Goal: Find specific page/section: Find specific page/section

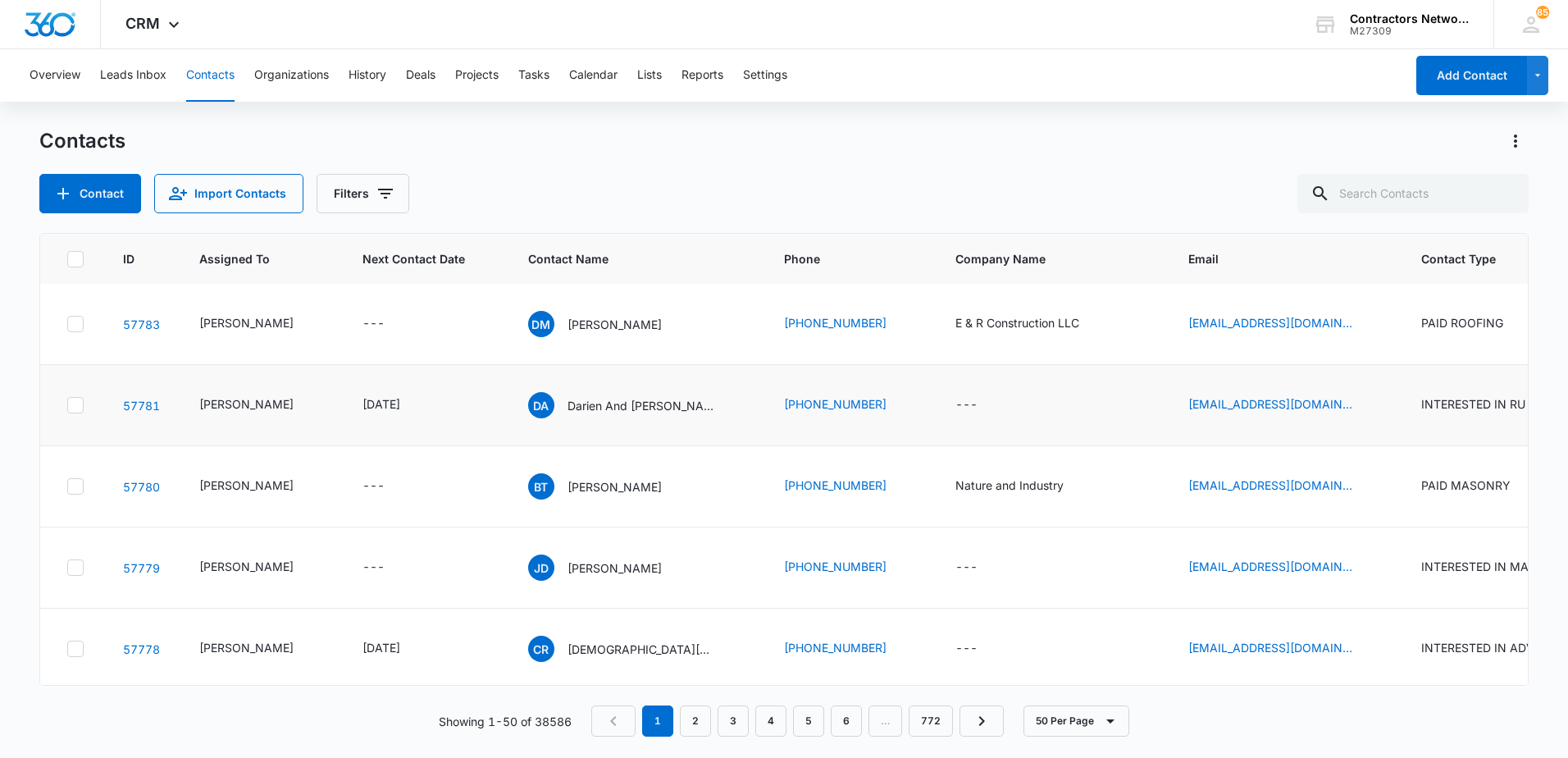
scroll to position [164, 0]
click at [1362, 496] on icon "Email - natureandindustry@gmail.com - Select to Edit Field" at bounding box center [1372, 486] width 20 height 20
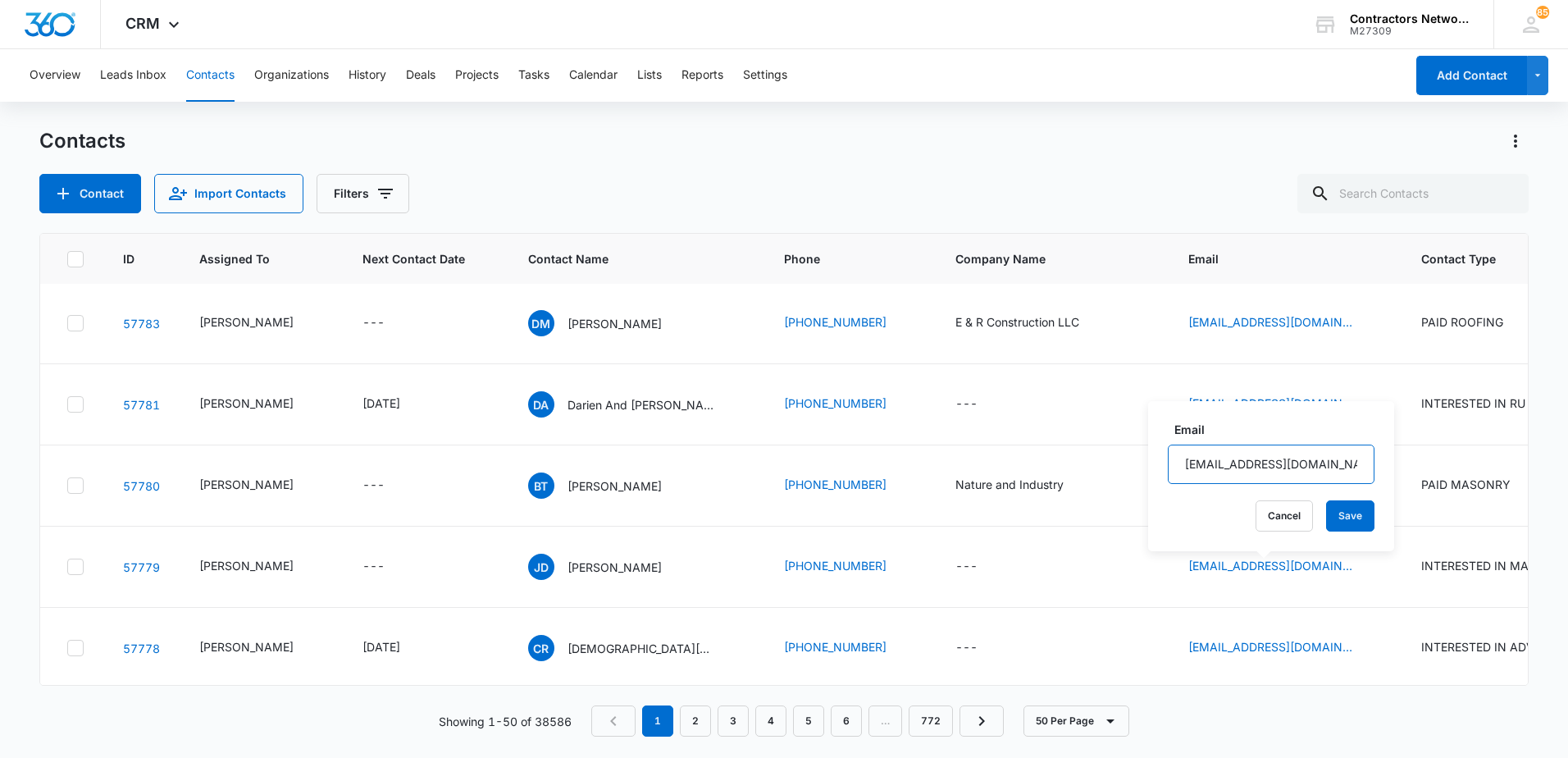
click at [1291, 462] on input "[EMAIL_ADDRESS][DOMAIN_NAME]" at bounding box center [1271, 464] width 207 height 39
click at [1150, 182] on div "Contact Import Contacts Filters" at bounding box center [783, 193] width 1489 height 39
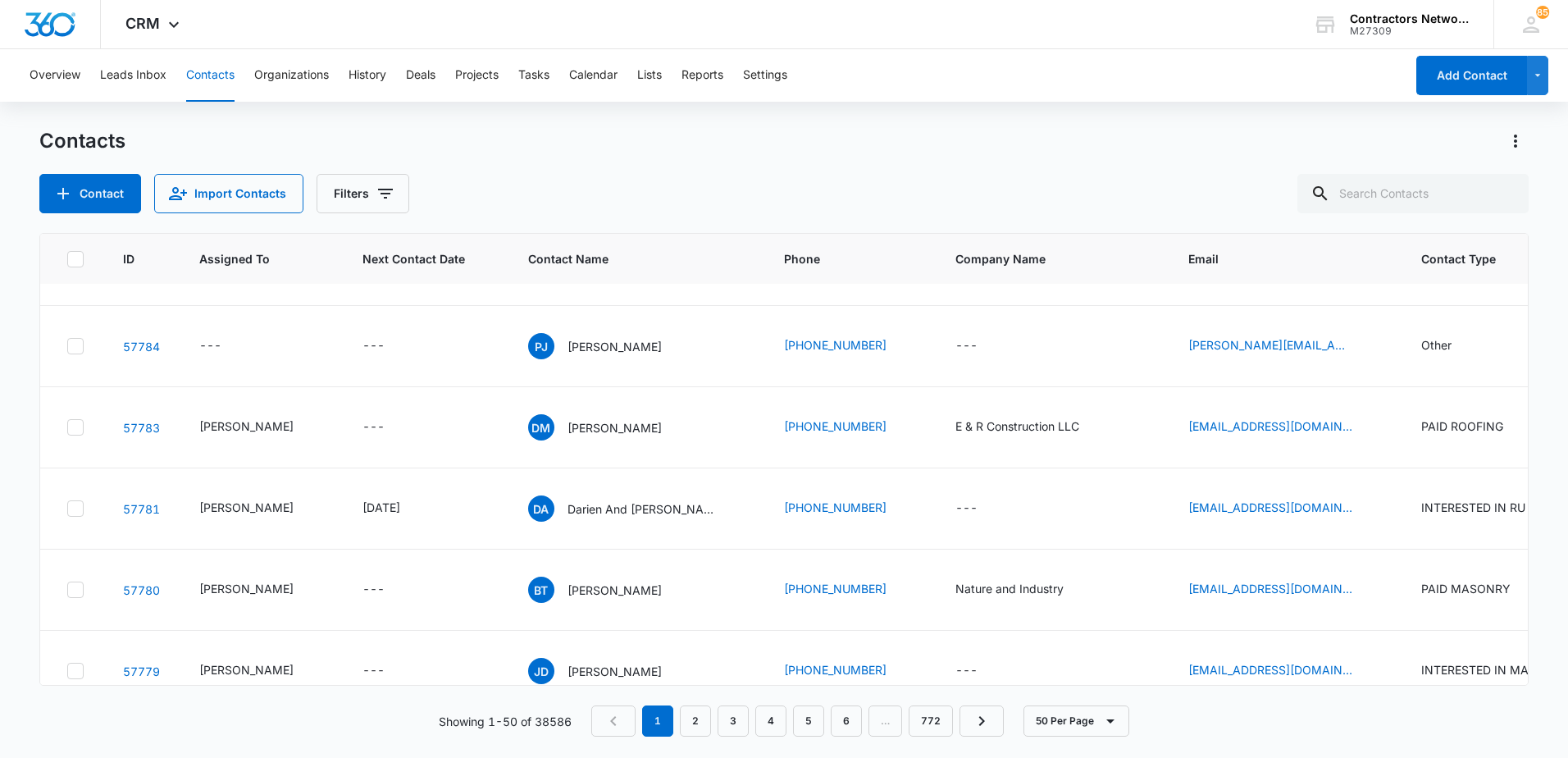
scroll to position [0, 0]
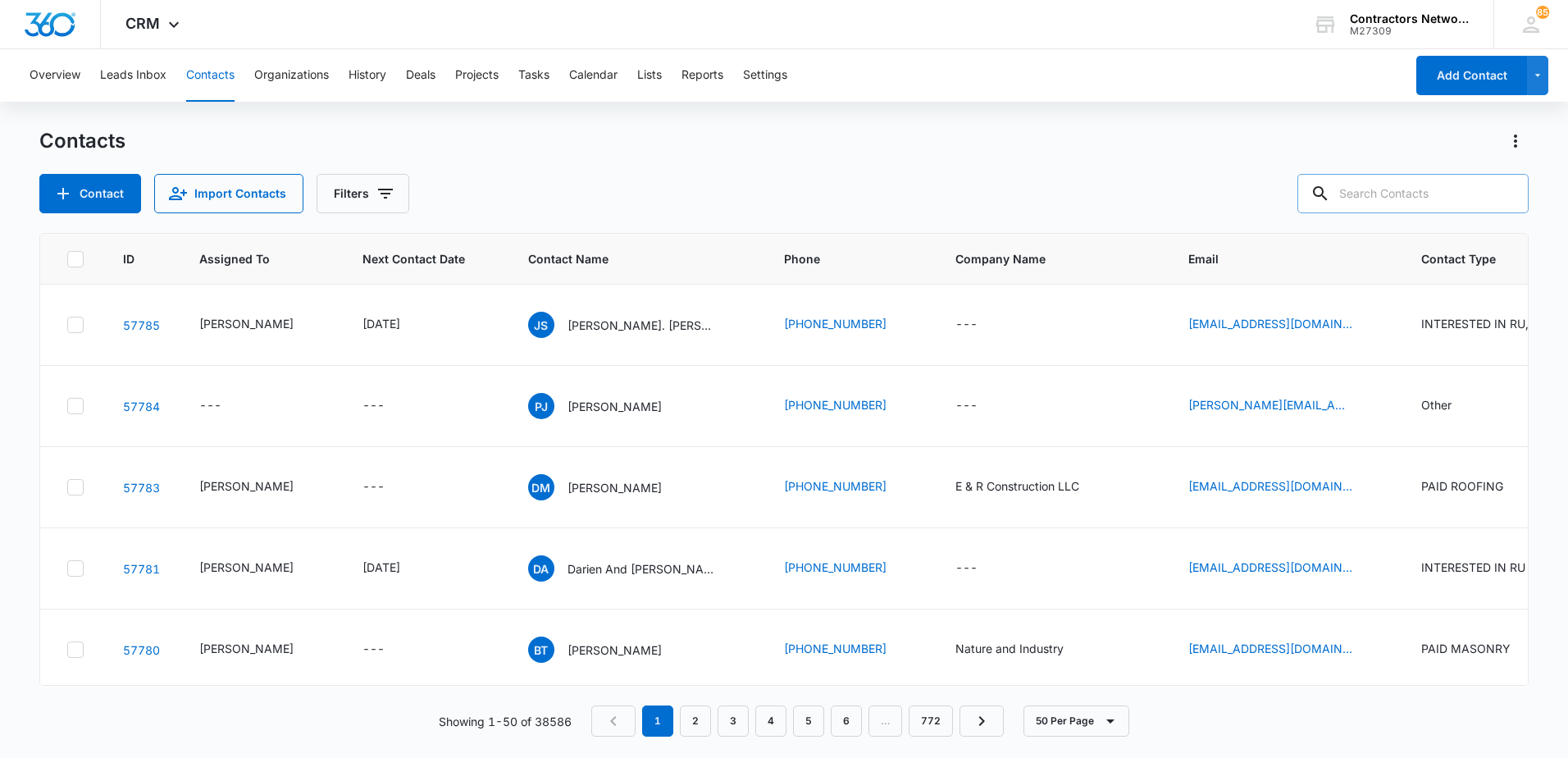
click at [1395, 198] on input "text" at bounding box center [1413, 193] width 231 height 39
type input "[PHONE_NUMBER]"
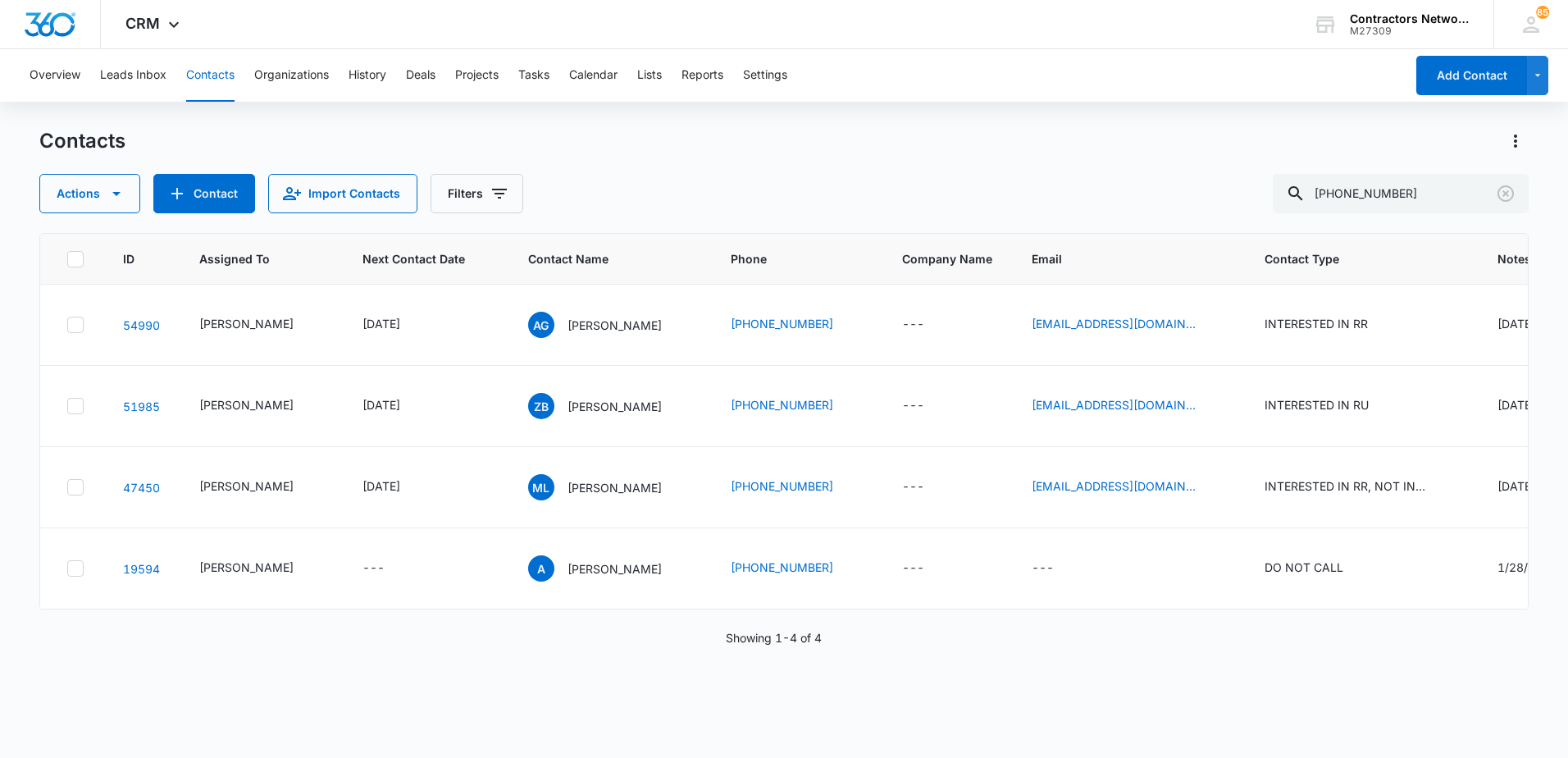
click at [1567, 465] on main "Contacts Actions Contact Import Contacts Filters [PHONE_NUMBER] ID Assigned To …" at bounding box center [784, 442] width 1568 height 628
click at [1509, 192] on icon "Clear" at bounding box center [1506, 193] width 20 height 20
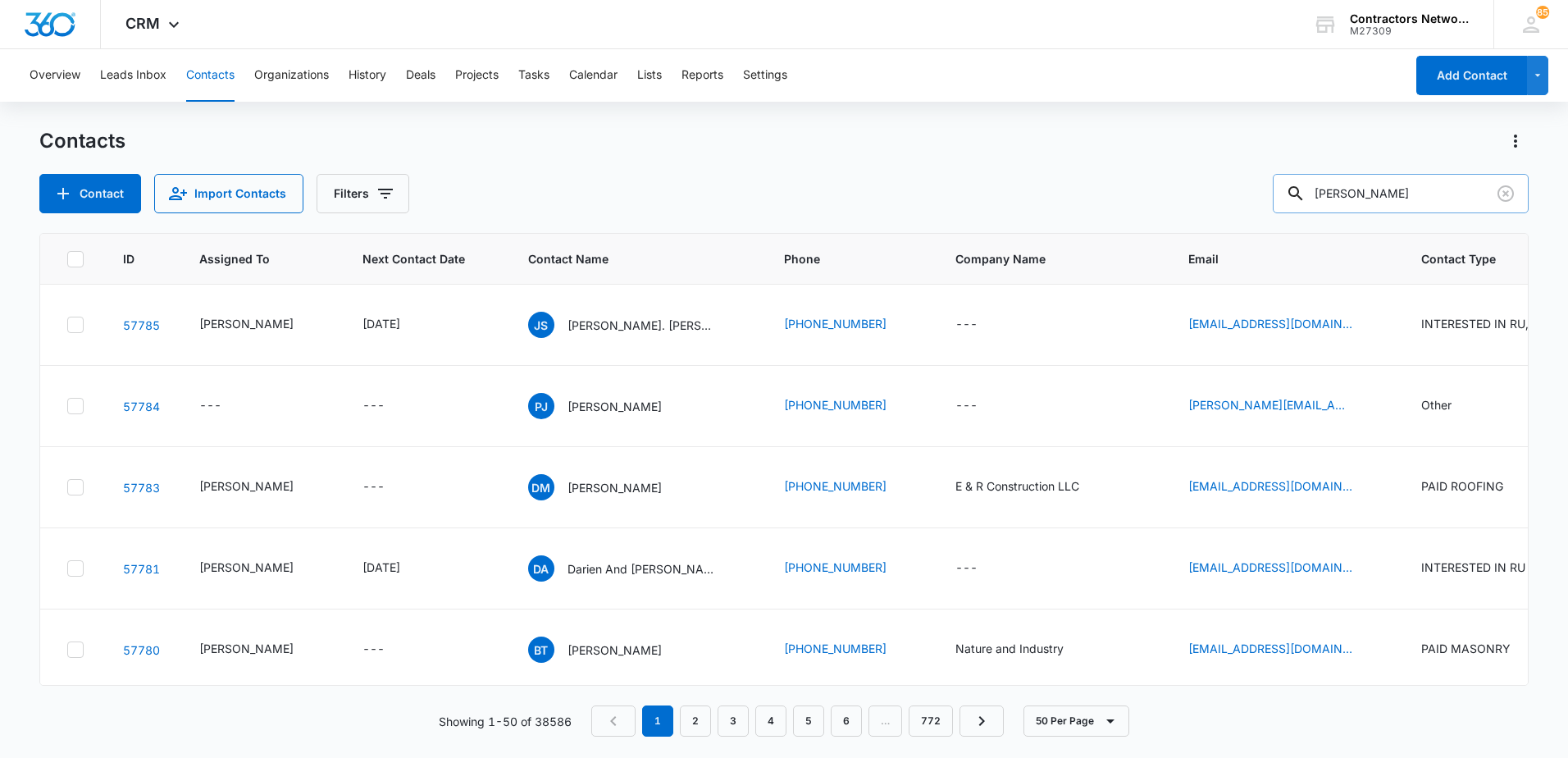
type input "[PERSON_NAME]"
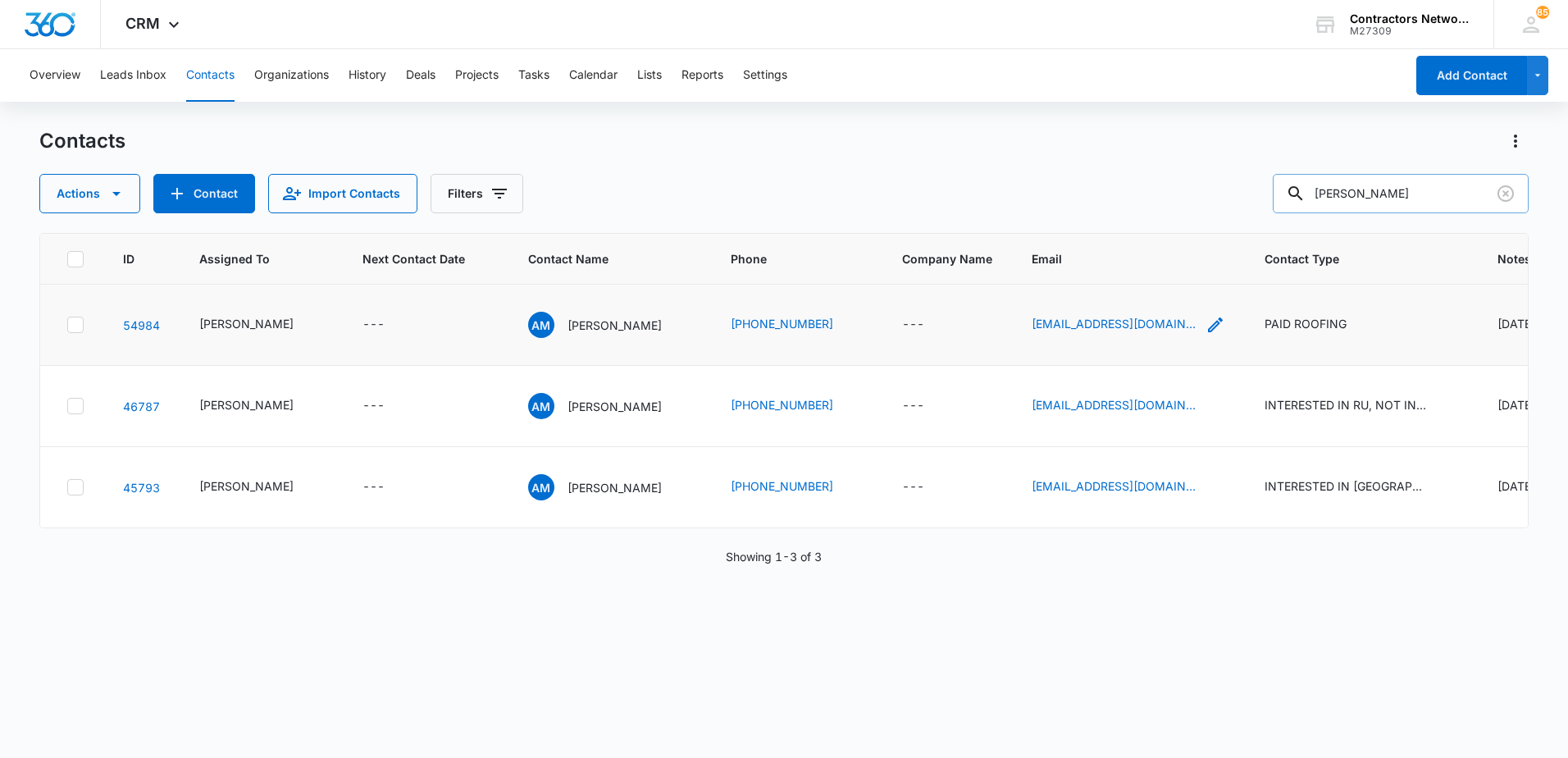
click at [1208, 332] on icon "Email - franoer@hotmail.com - Select to Edit Field" at bounding box center [1215, 325] width 15 height 15
click at [1145, 247] on input "[EMAIL_ADDRESS][DOMAIN_NAME]" at bounding box center [1097, 256] width 207 height 39
click at [574, 334] on p "[PERSON_NAME]" at bounding box center [614, 325] width 94 height 17
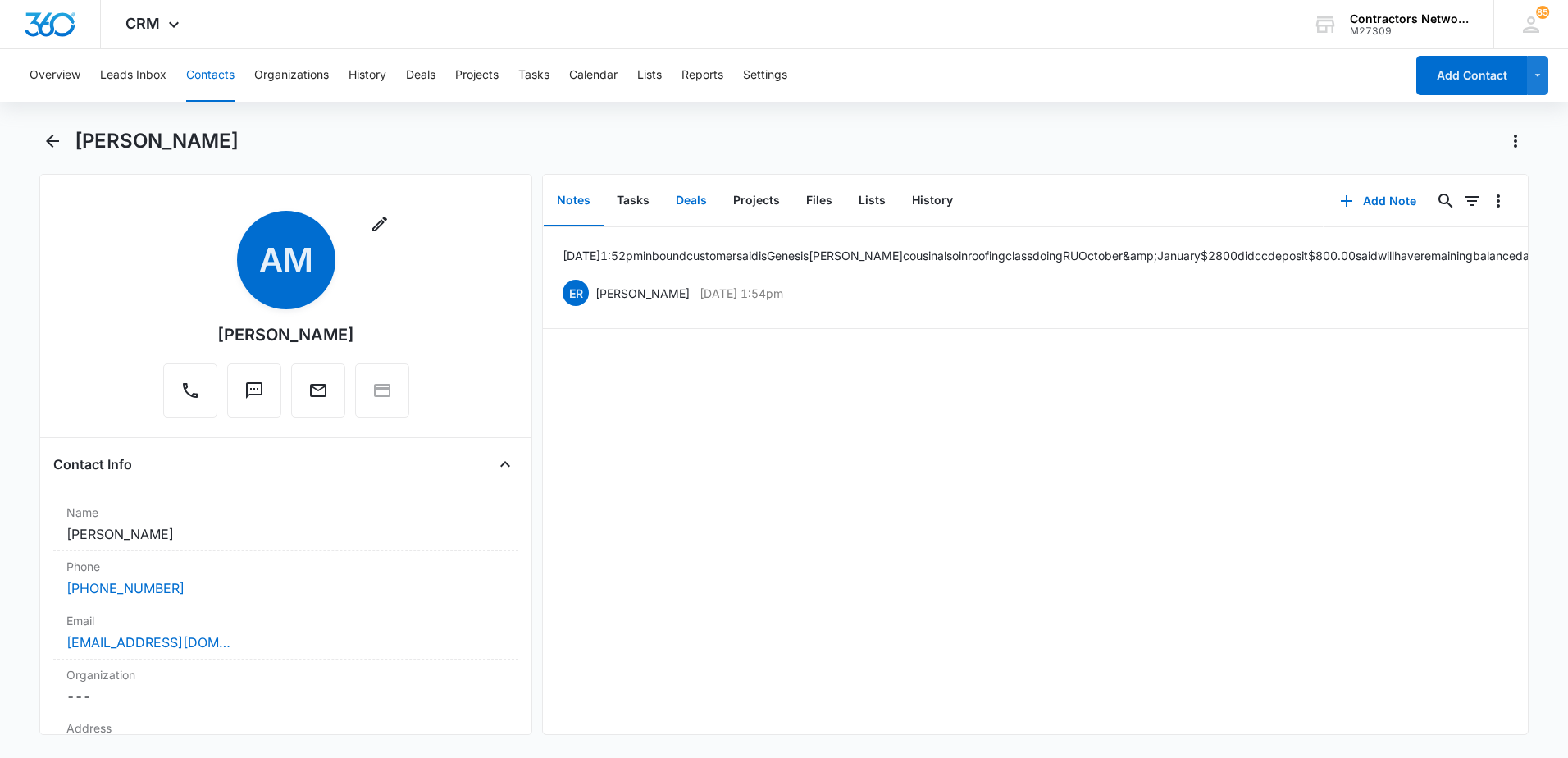
click at [686, 206] on button "Deals" at bounding box center [691, 201] width 57 height 51
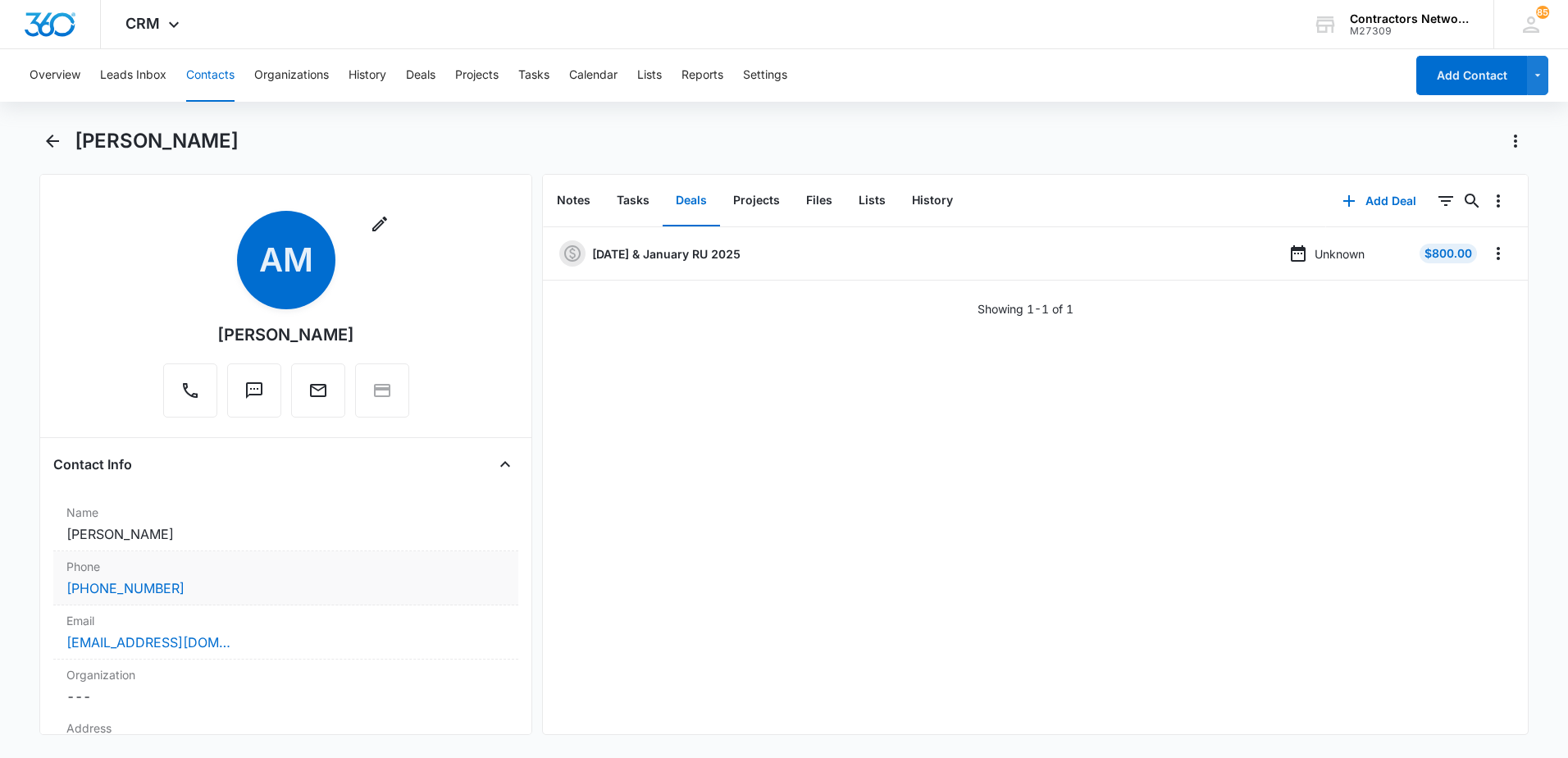
click at [294, 594] on div "[PHONE_NUMBER]" at bounding box center [286, 588] width 439 height 20
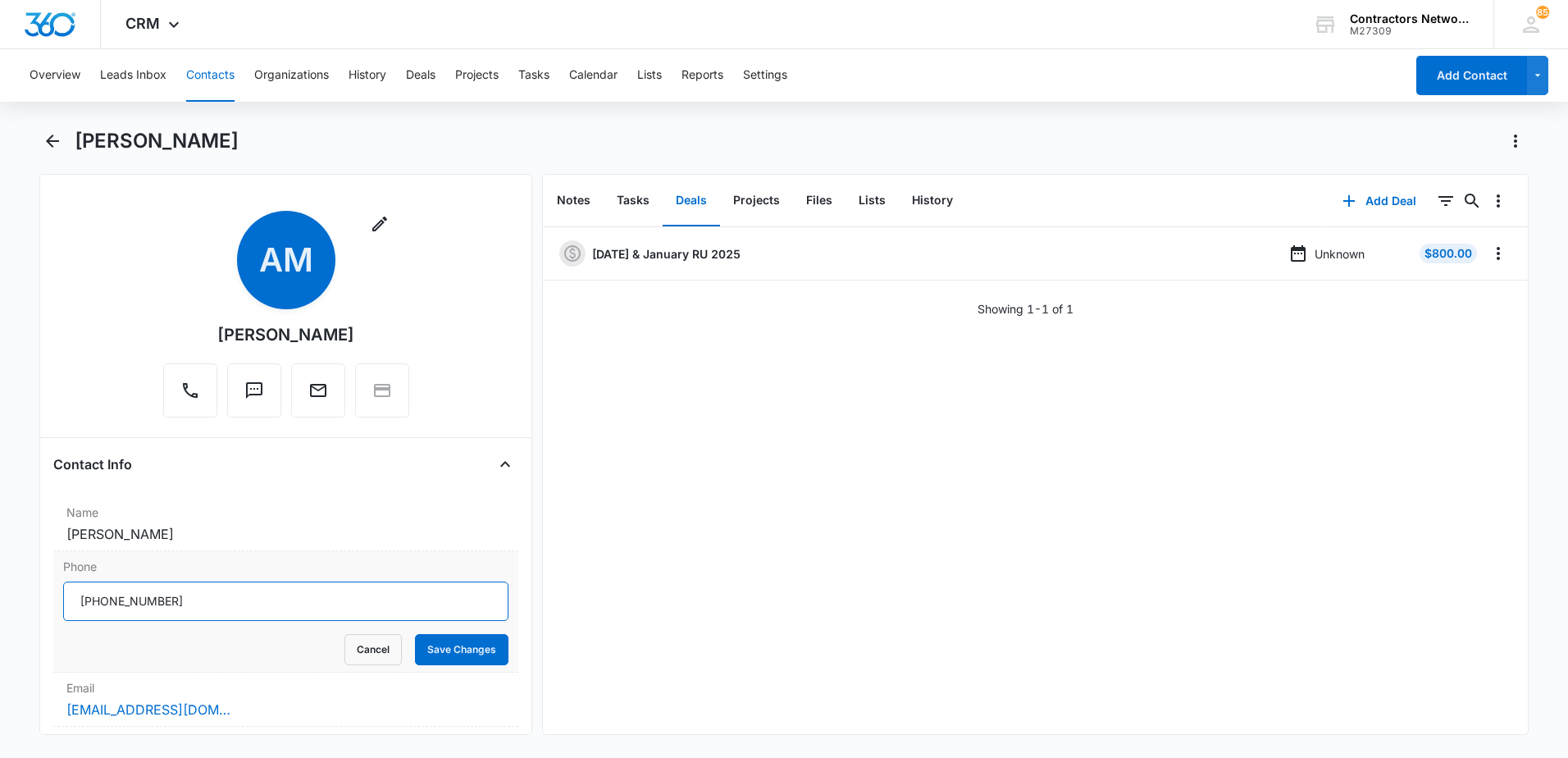
click at [243, 611] on input "Phone" at bounding box center [286, 601] width 446 height 39
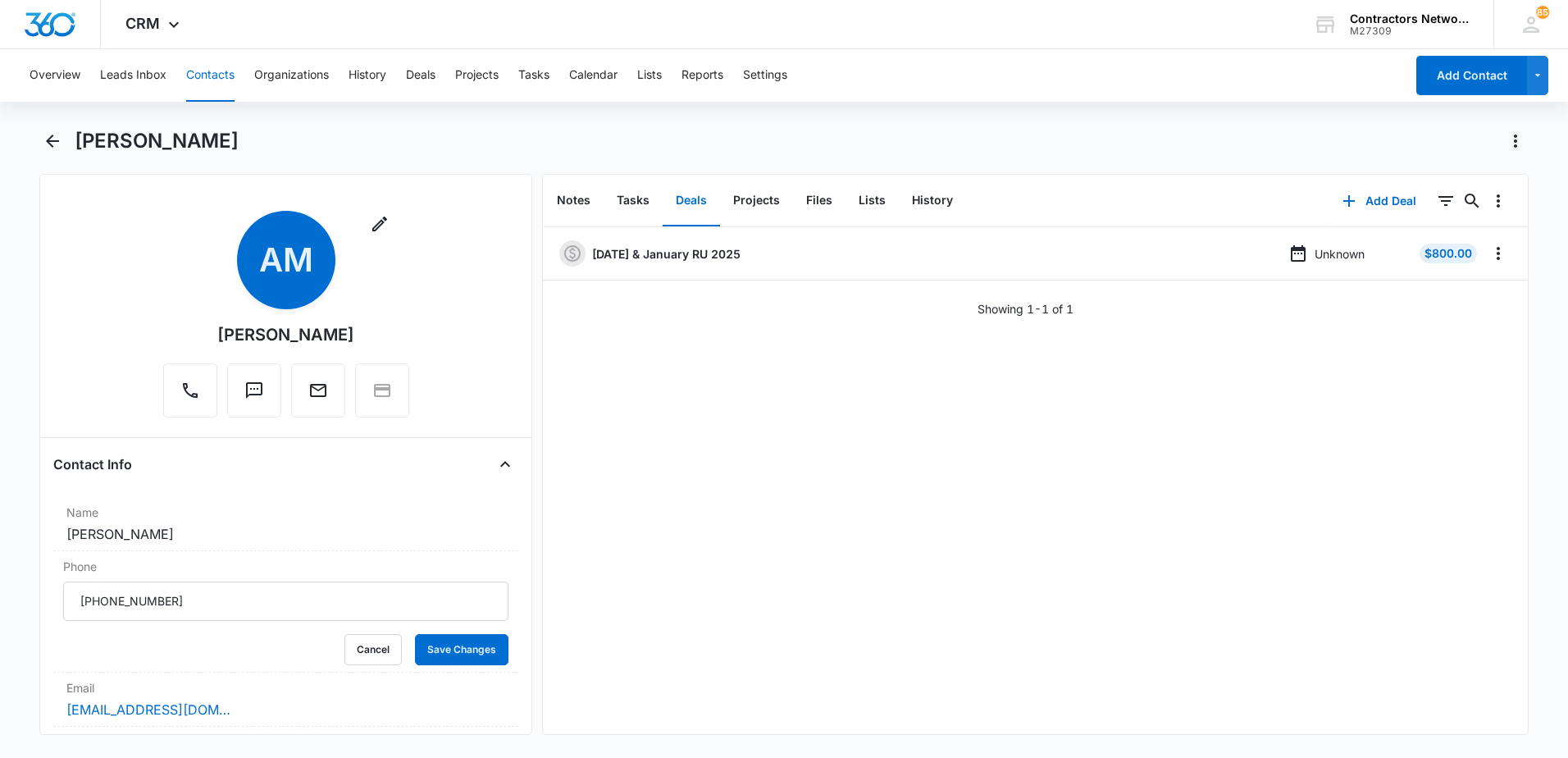
click at [220, 83] on button "Contacts" at bounding box center [210, 75] width 48 height 53
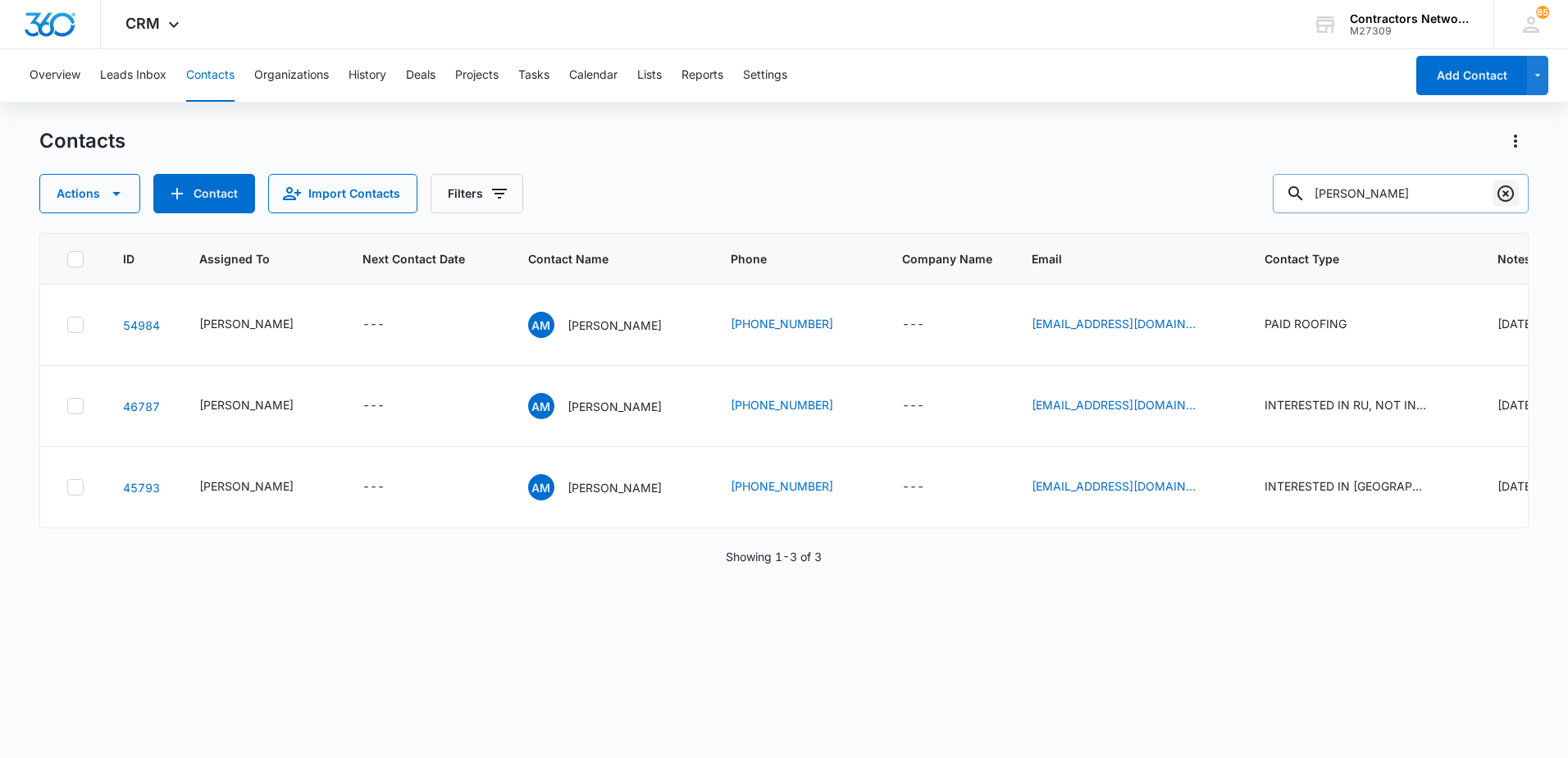
click at [1500, 197] on icon "Clear" at bounding box center [1506, 193] width 20 height 20
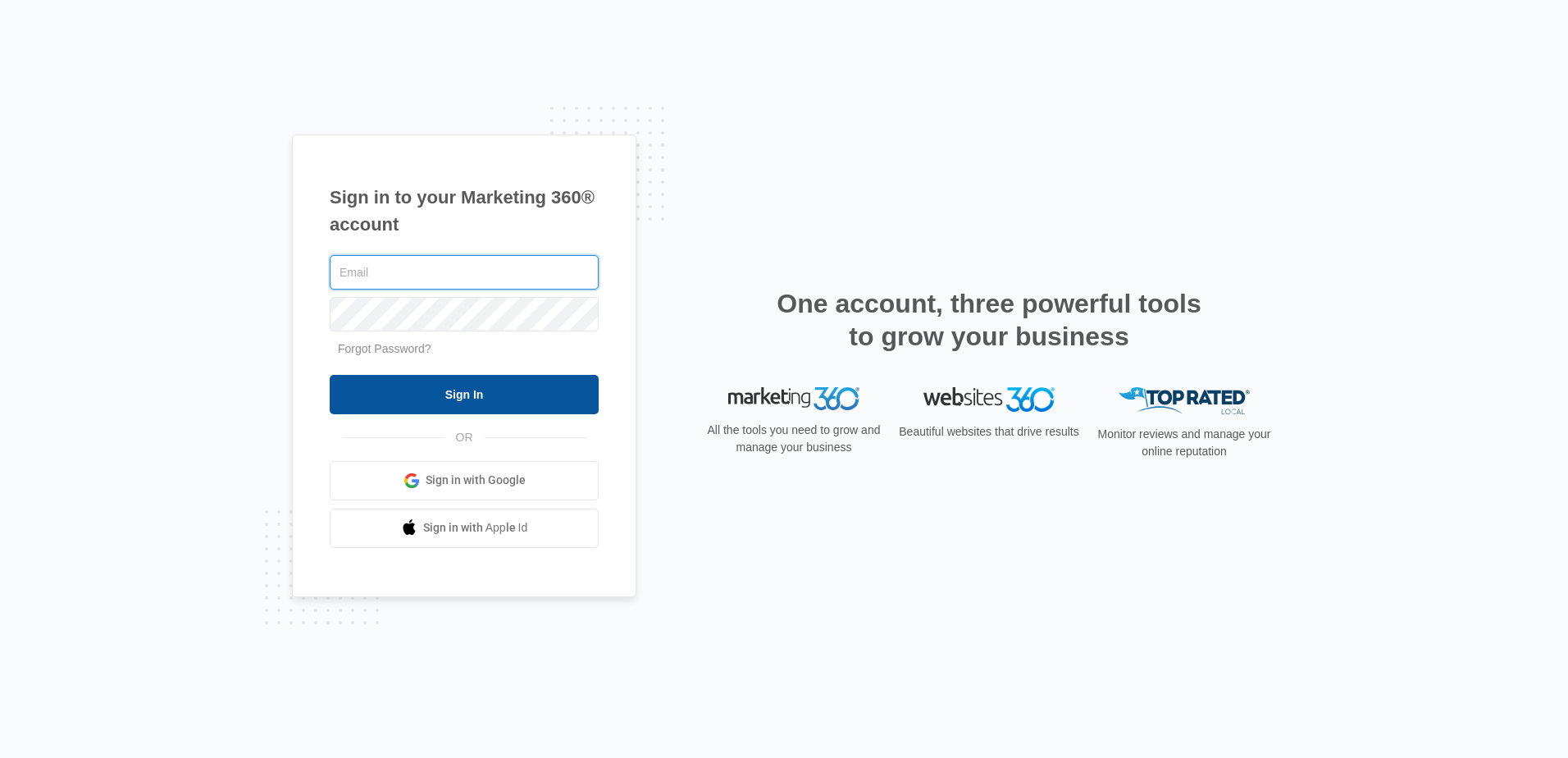
type input "[PERSON_NAME][EMAIL_ADDRESS][DOMAIN_NAME]"
click at [427, 401] on input "Sign In" at bounding box center [464, 394] width 269 height 39
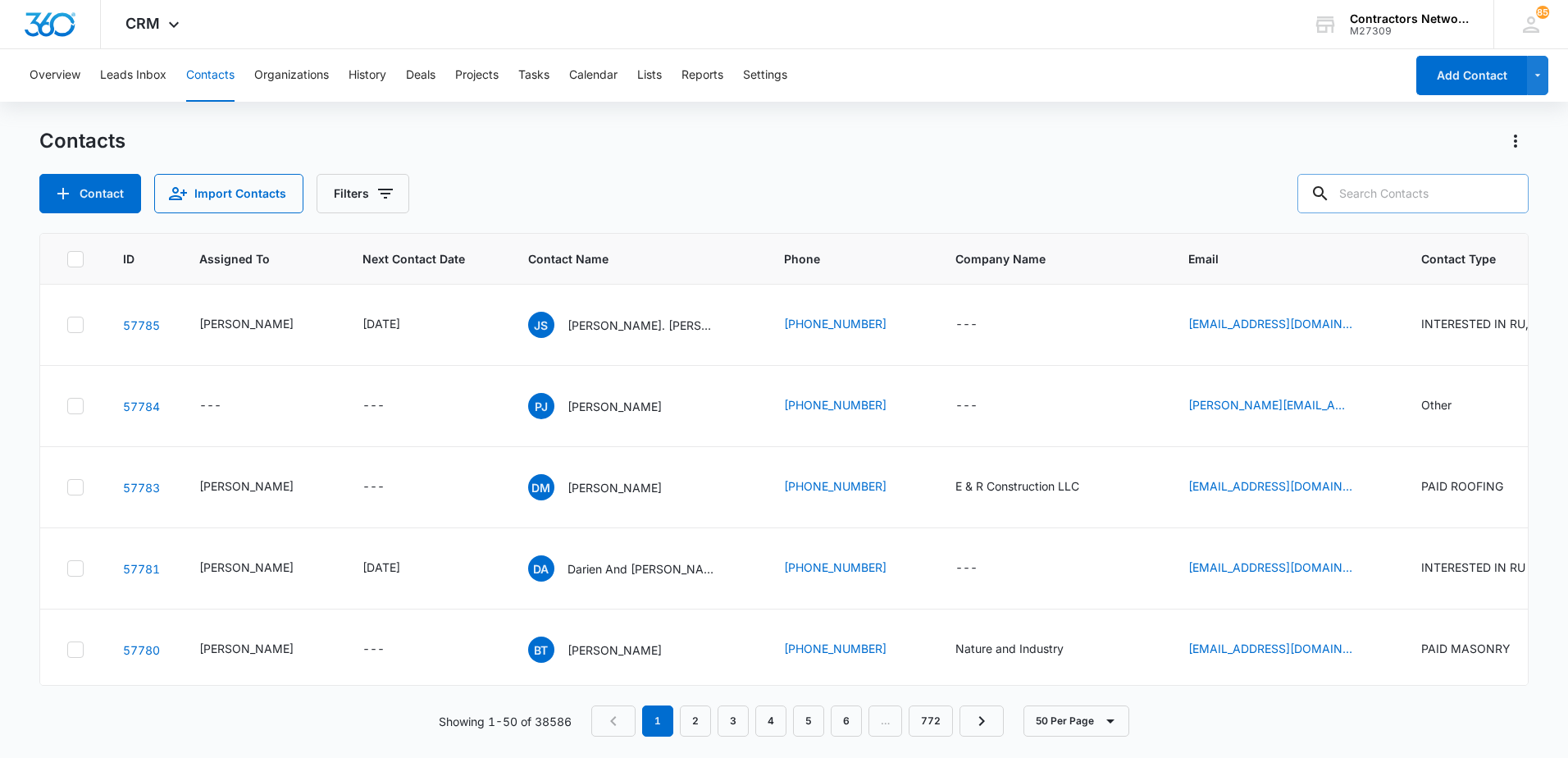
click at [1441, 178] on input "text" at bounding box center [1413, 193] width 231 height 39
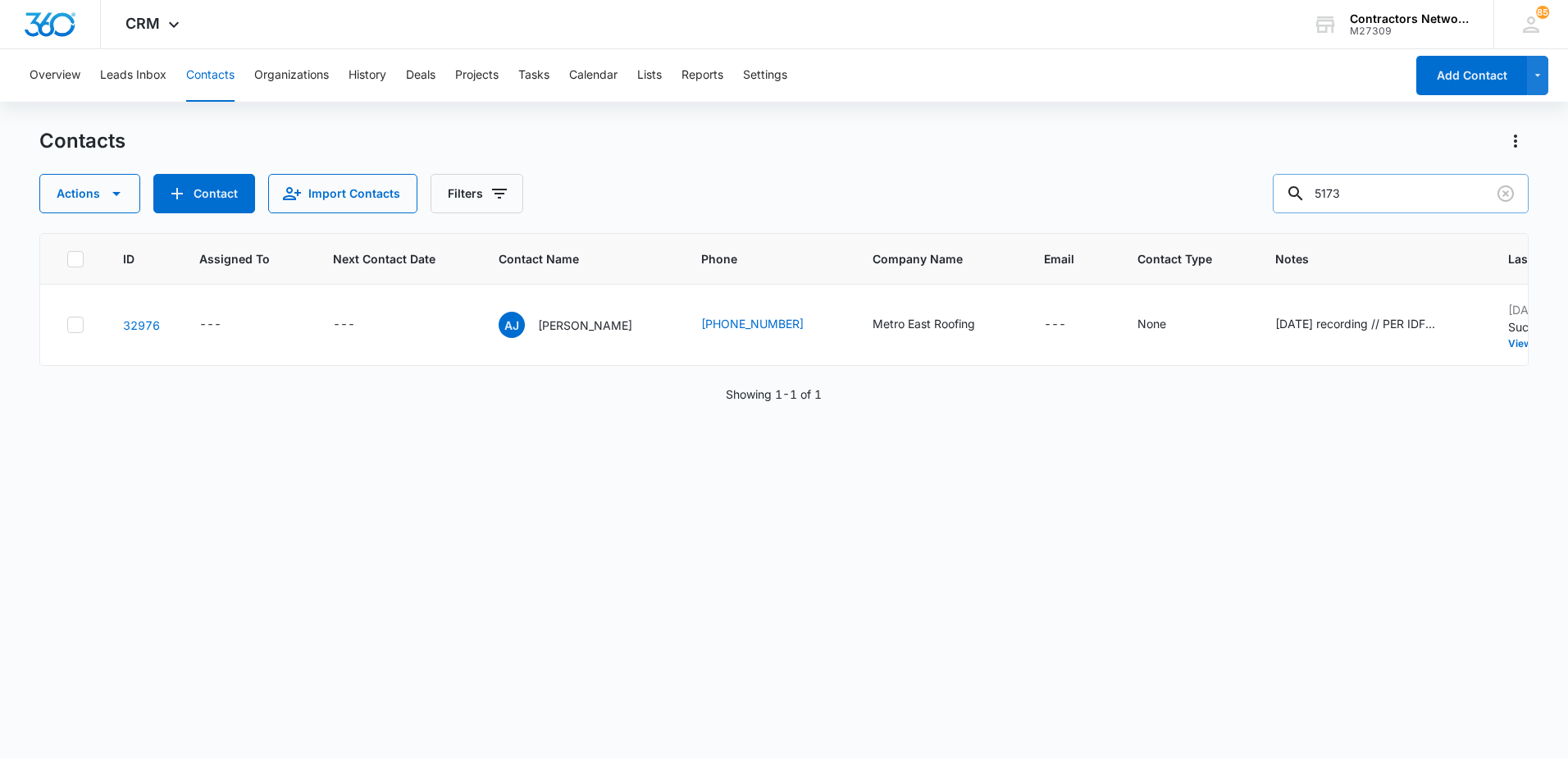
click at [1328, 192] on input "5173" at bounding box center [1401, 193] width 256 height 39
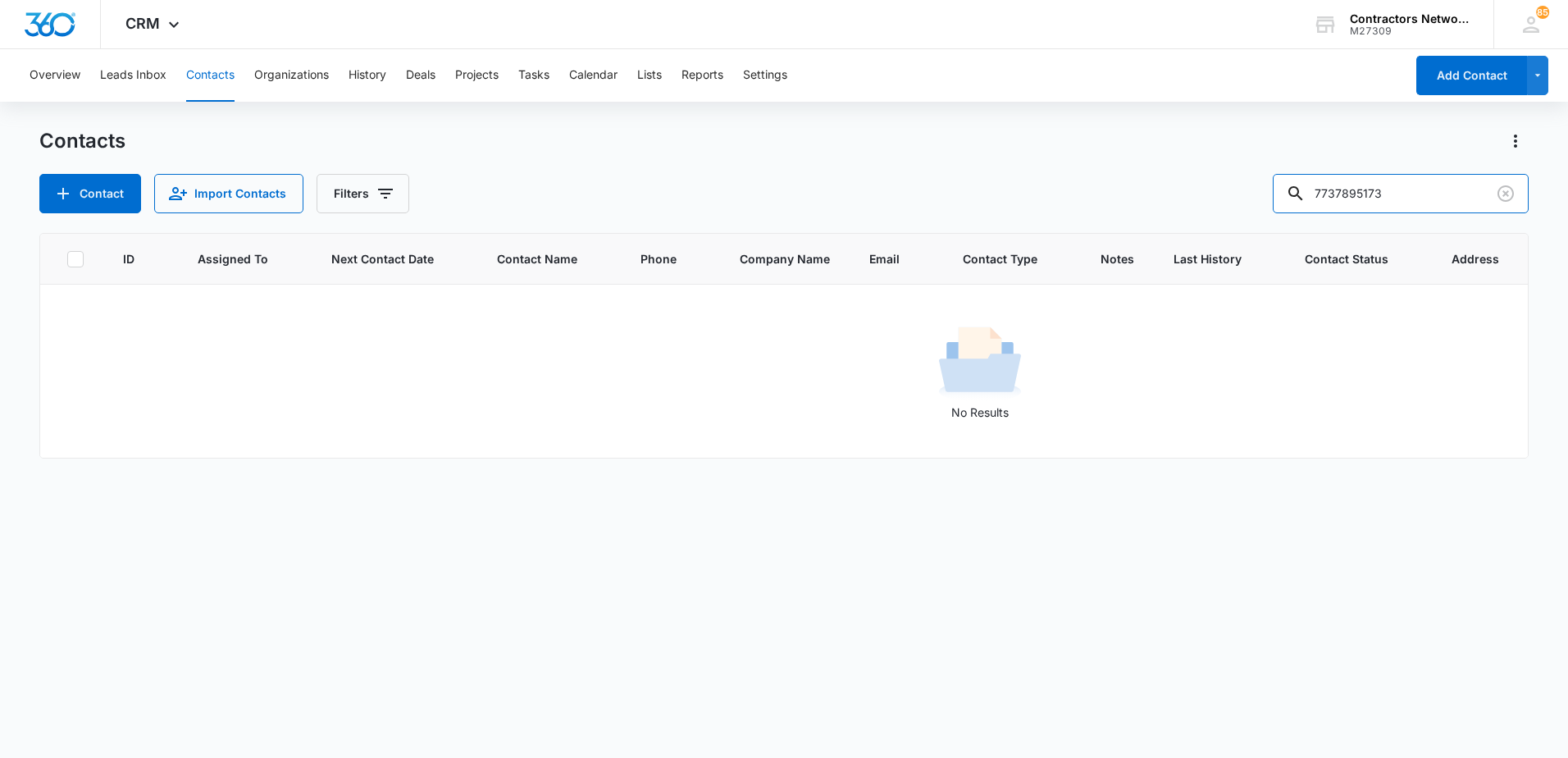
drag, startPoint x: 1413, startPoint y: 206, endPoint x: 1128, endPoint y: 191, distance: 285.4
click at [1128, 191] on div "Contact Import Contacts Filters 7737895173" at bounding box center [783, 193] width 1489 height 39
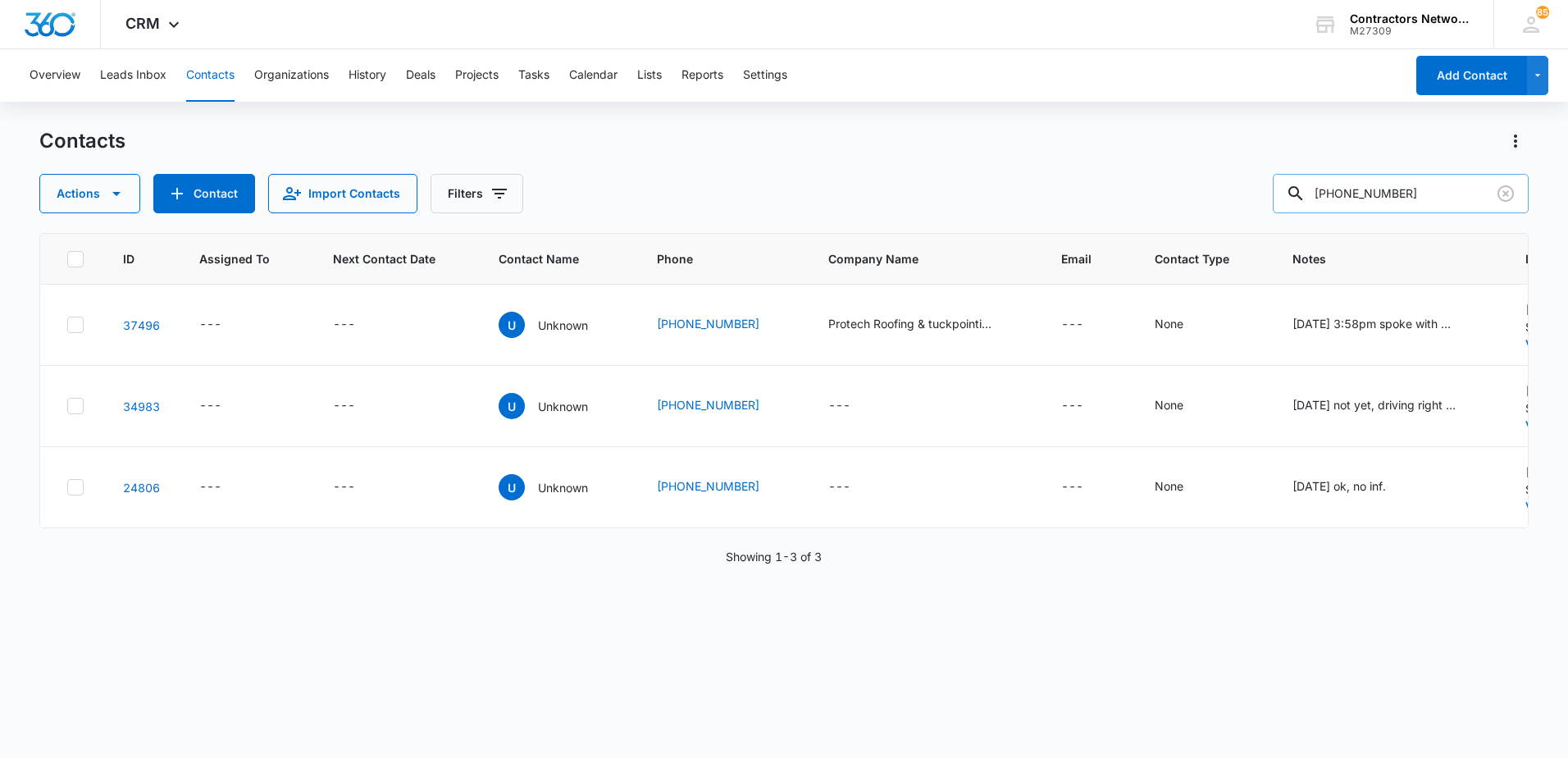
click at [1353, 201] on input "773-888-4222" at bounding box center [1401, 193] width 256 height 39
click at [1380, 201] on input "773888-4222" at bounding box center [1401, 193] width 256 height 39
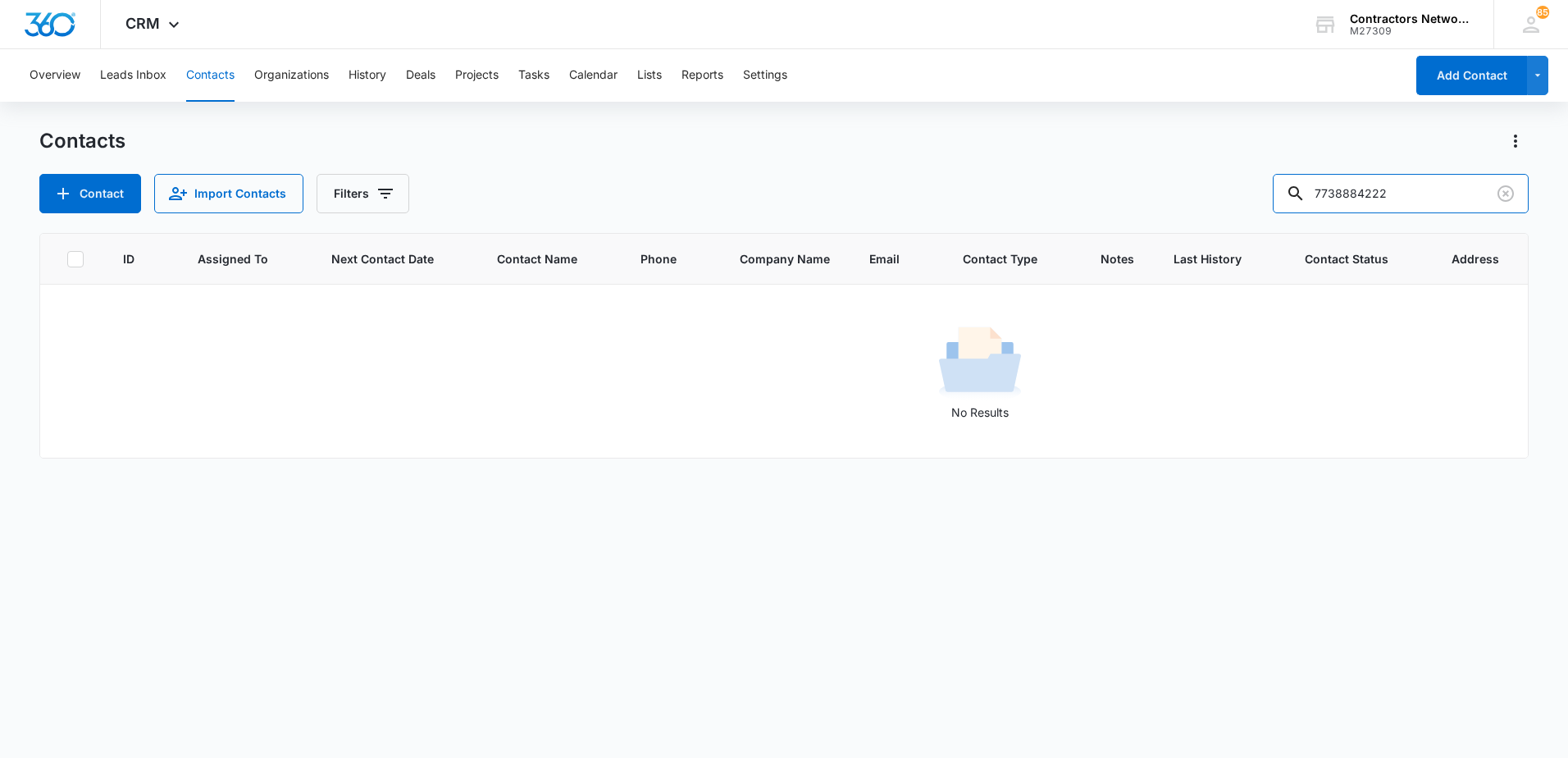
drag, startPoint x: 1370, startPoint y: 199, endPoint x: 923, endPoint y: 217, distance: 447.4
click at [926, 215] on div "Contacts Contact Import Contacts Filters 7738884222 ID Assigned To Next Contact…" at bounding box center [783, 442] width 1489 height 628
type input "4222"
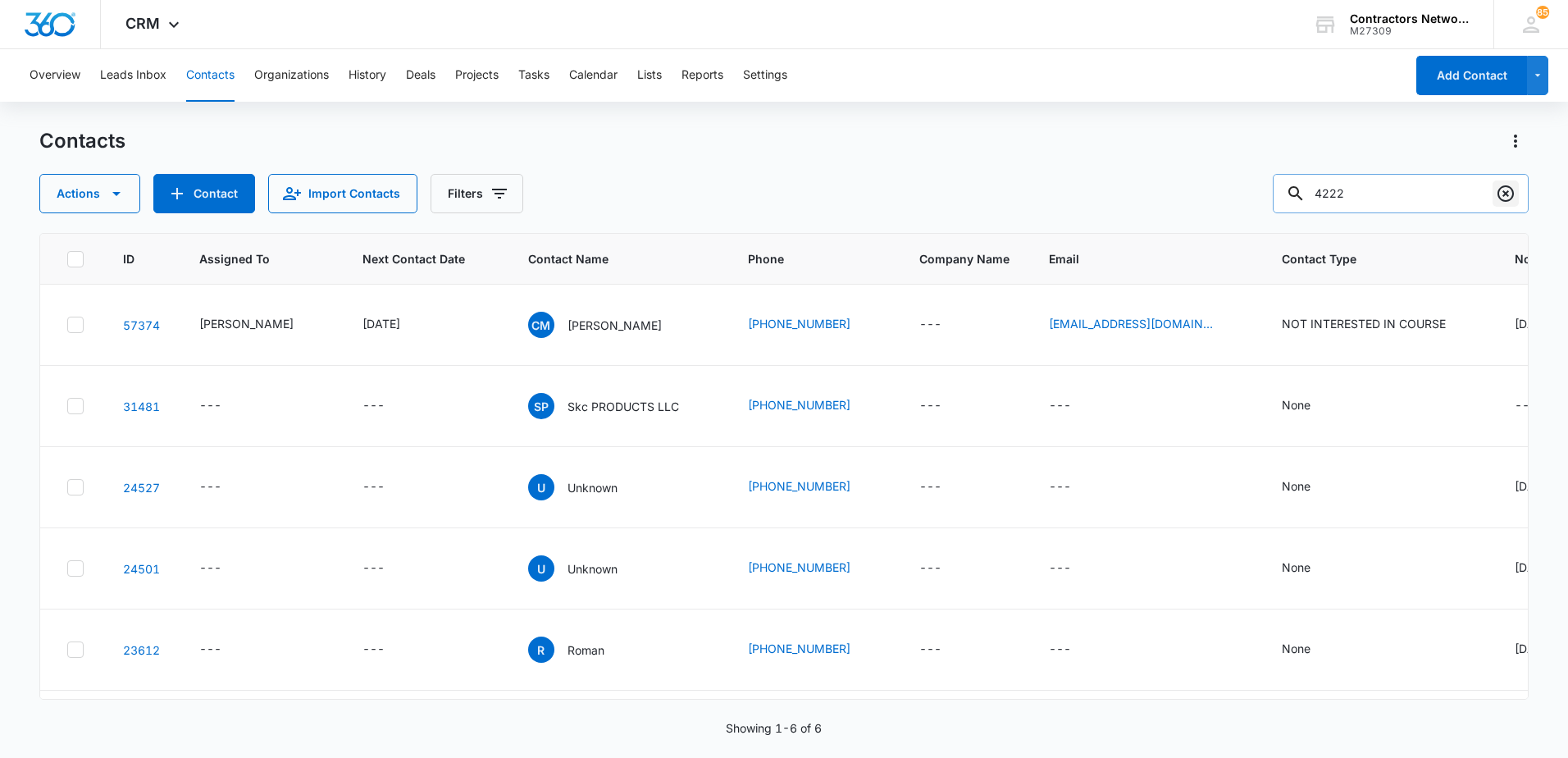
click at [1504, 202] on icon "Clear" at bounding box center [1506, 193] width 20 height 20
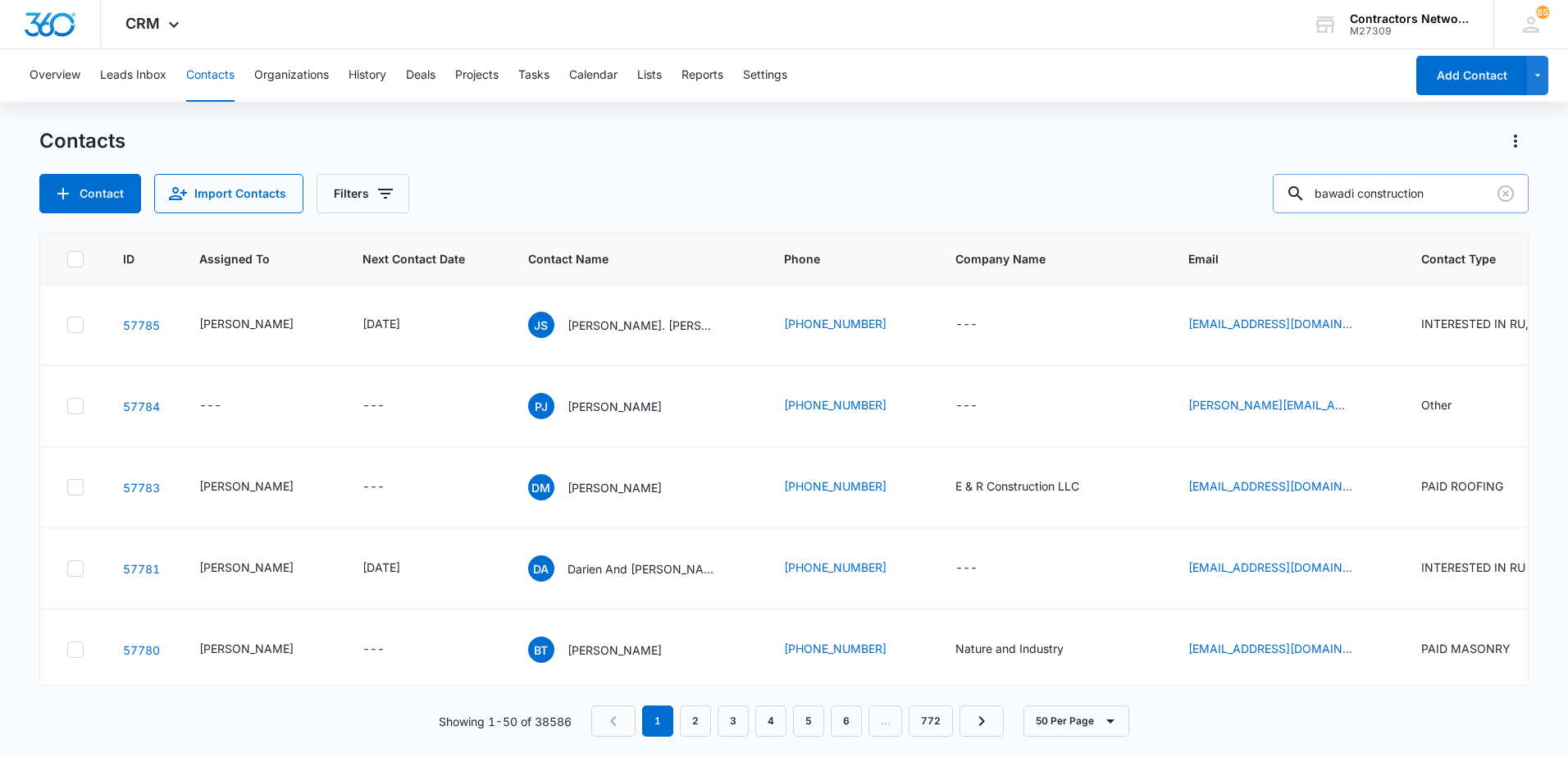
type input "bawadi construction"
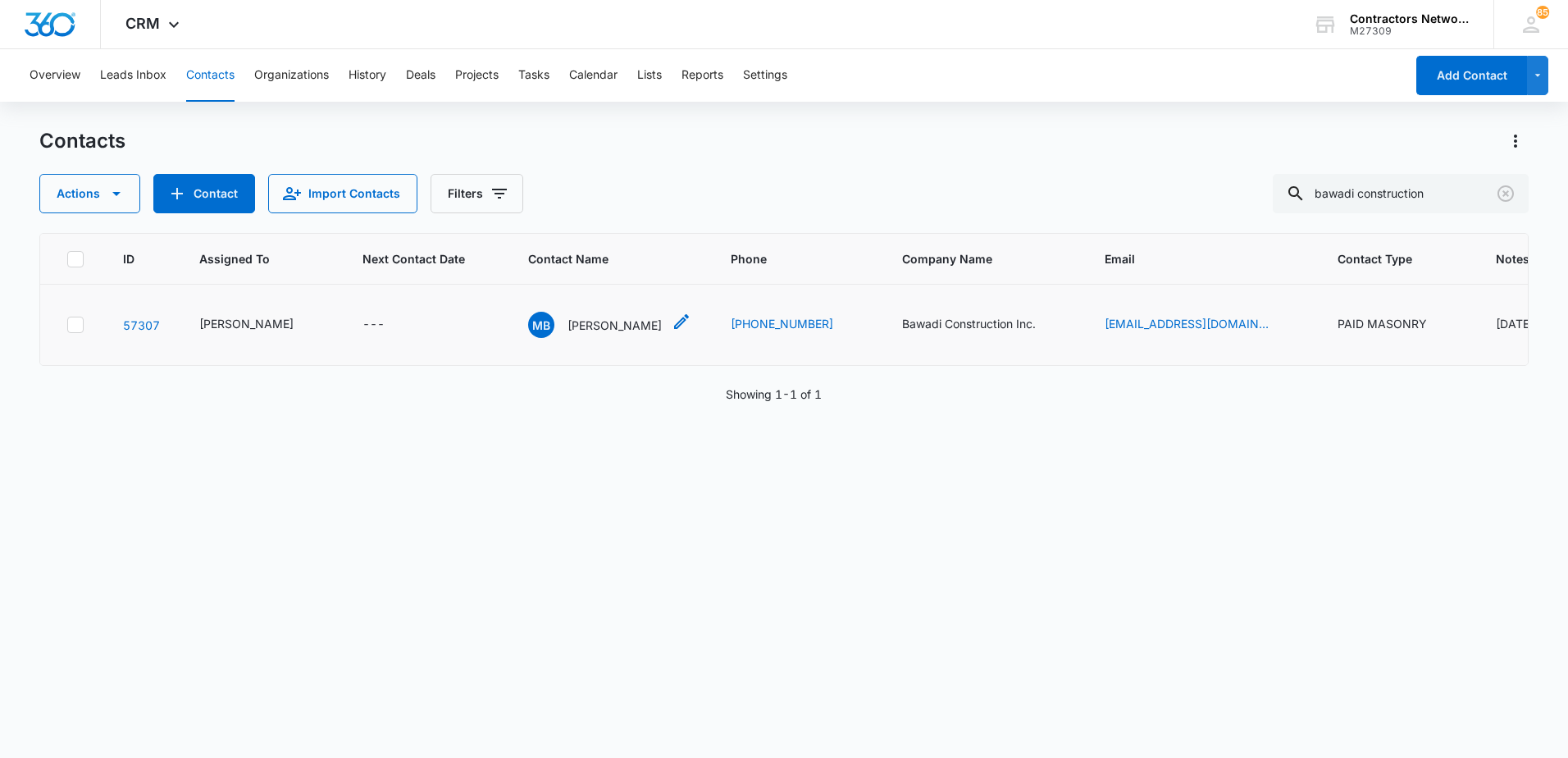
click at [573, 334] on p "Munir Bawadi" at bounding box center [614, 325] width 94 height 17
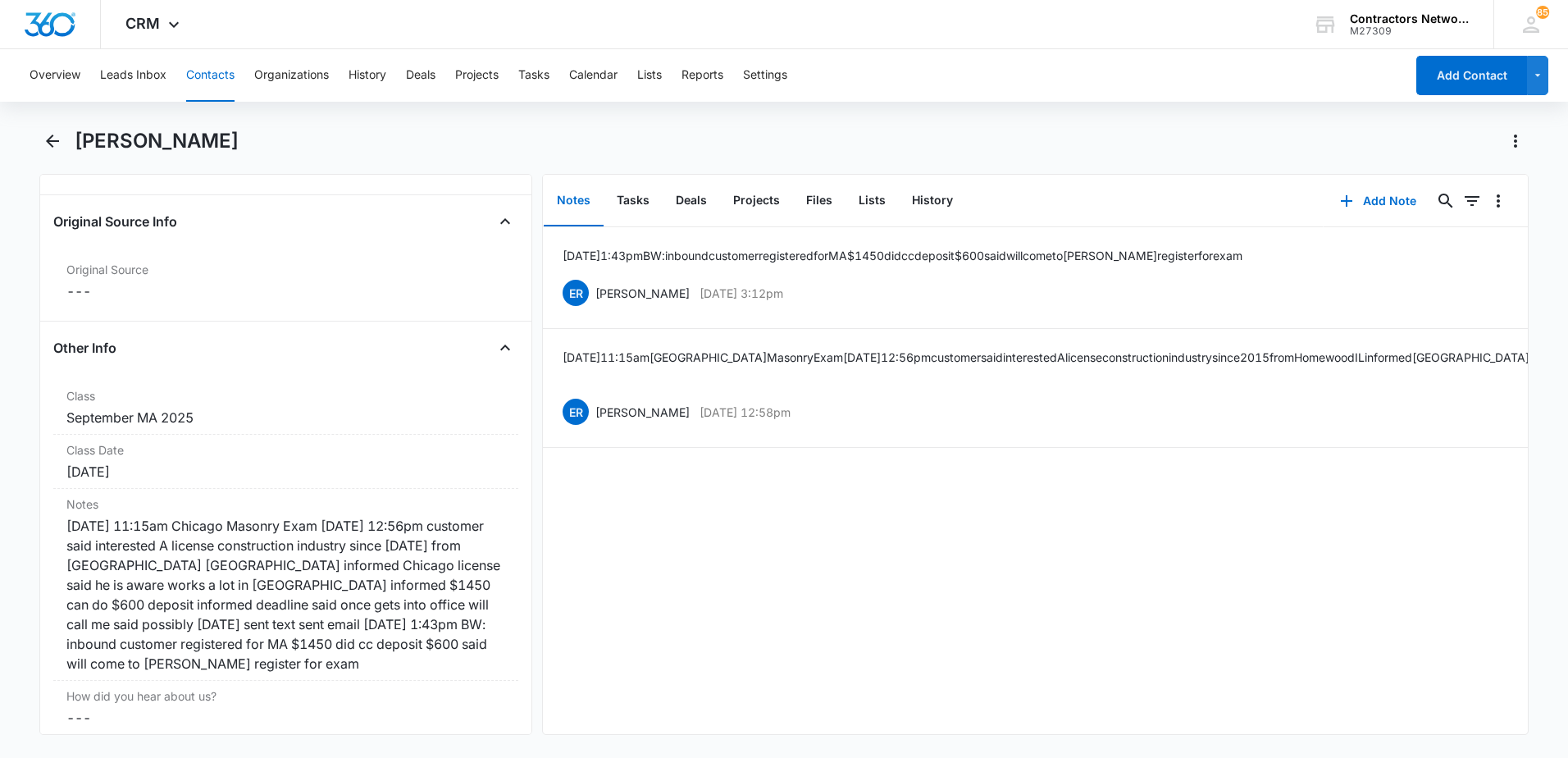
scroll to position [1723, 0]
click at [925, 201] on button "History" at bounding box center [933, 201] width 67 height 51
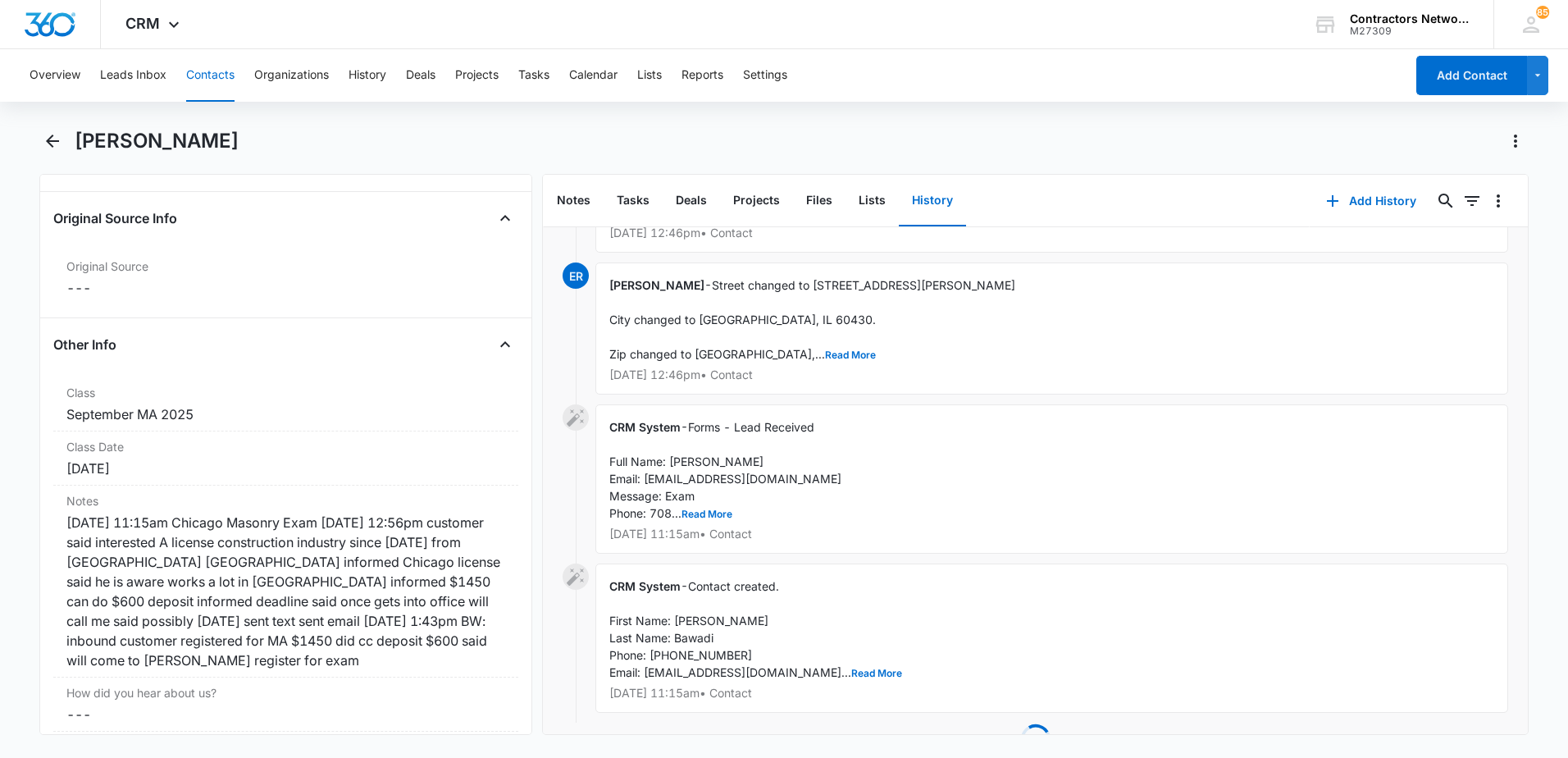
scroll to position [2589, 0]
click at [219, 78] on button "Contacts" at bounding box center [210, 75] width 48 height 53
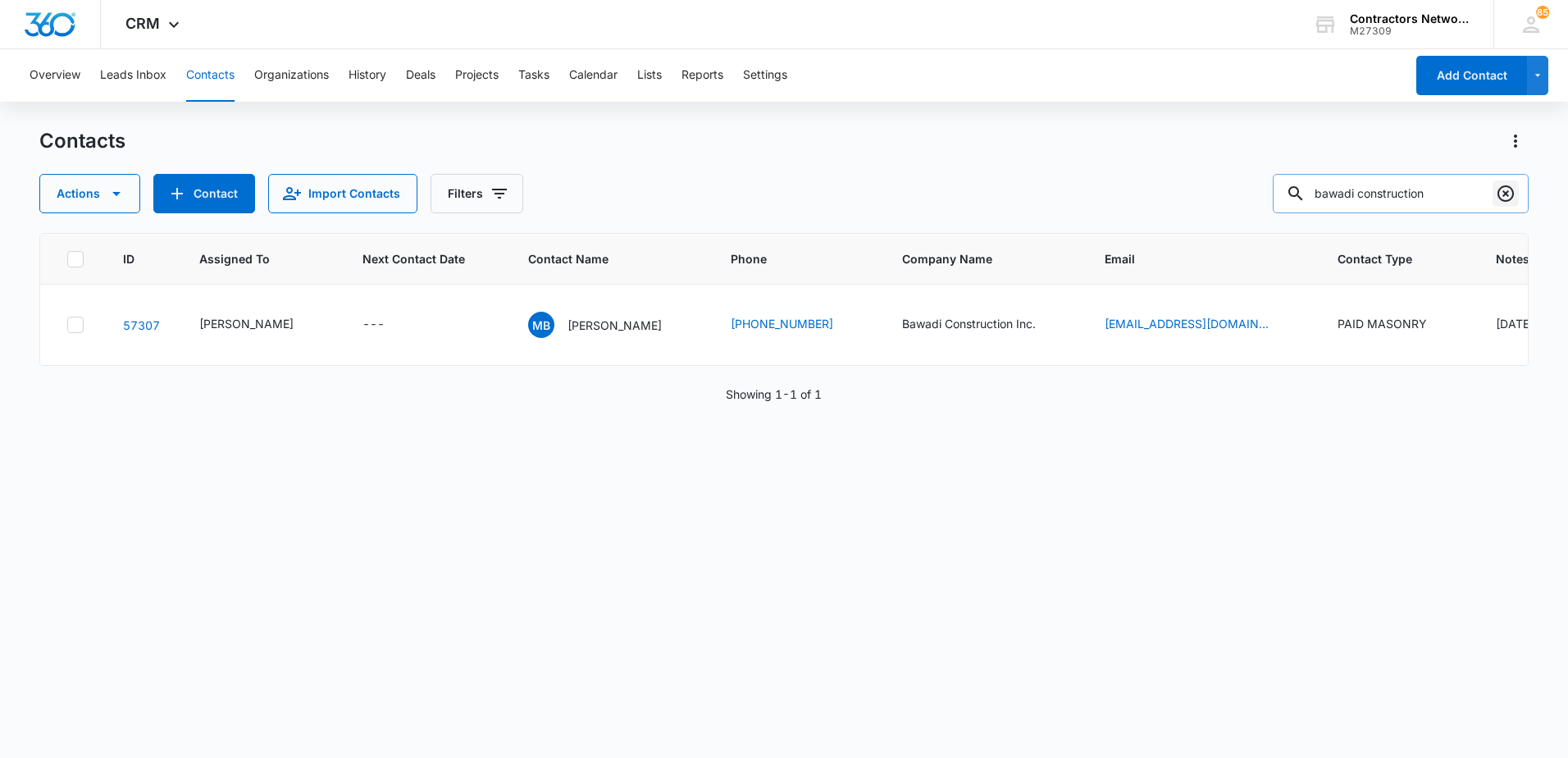
click at [1505, 191] on icon "Clear" at bounding box center [1506, 193] width 20 height 20
